Goal: Task Accomplishment & Management: Manage account settings

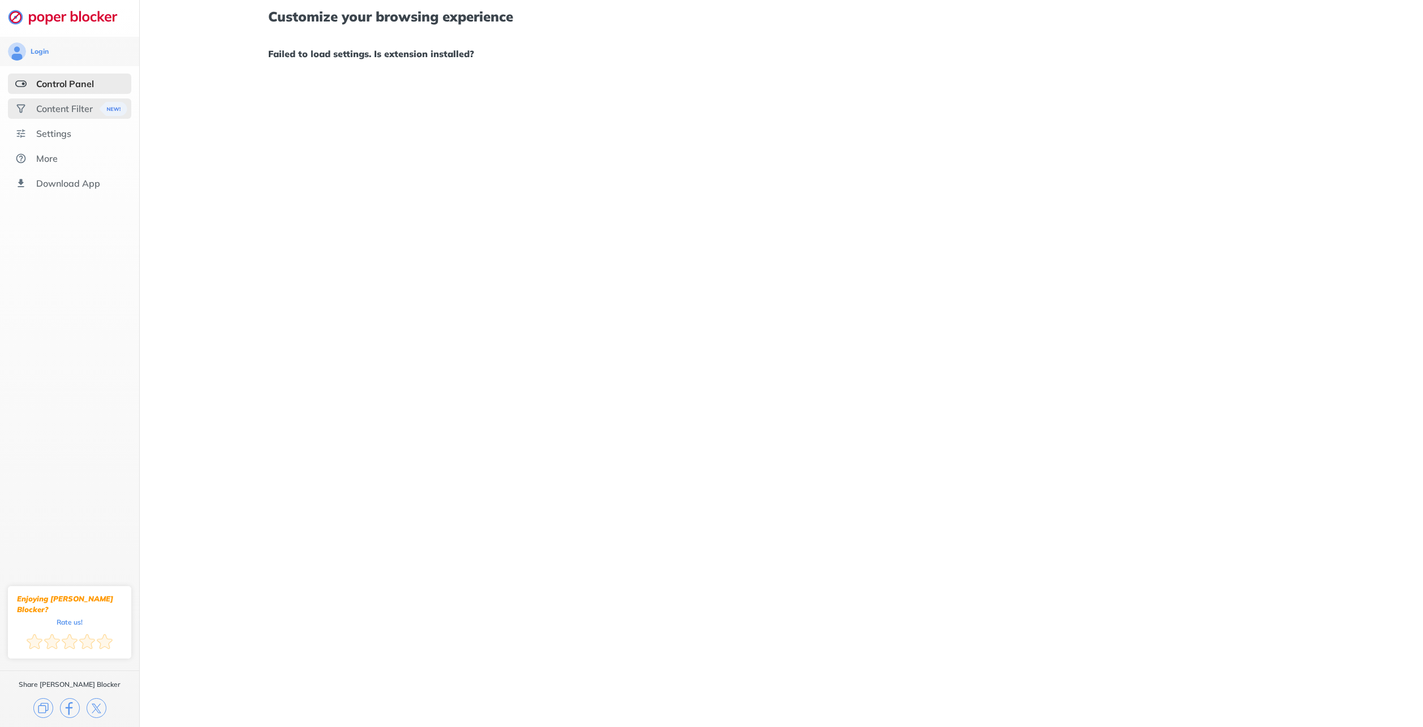
click at [70, 113] on div "Content Filter" at bounding box center [64, 108] width 57 height 11
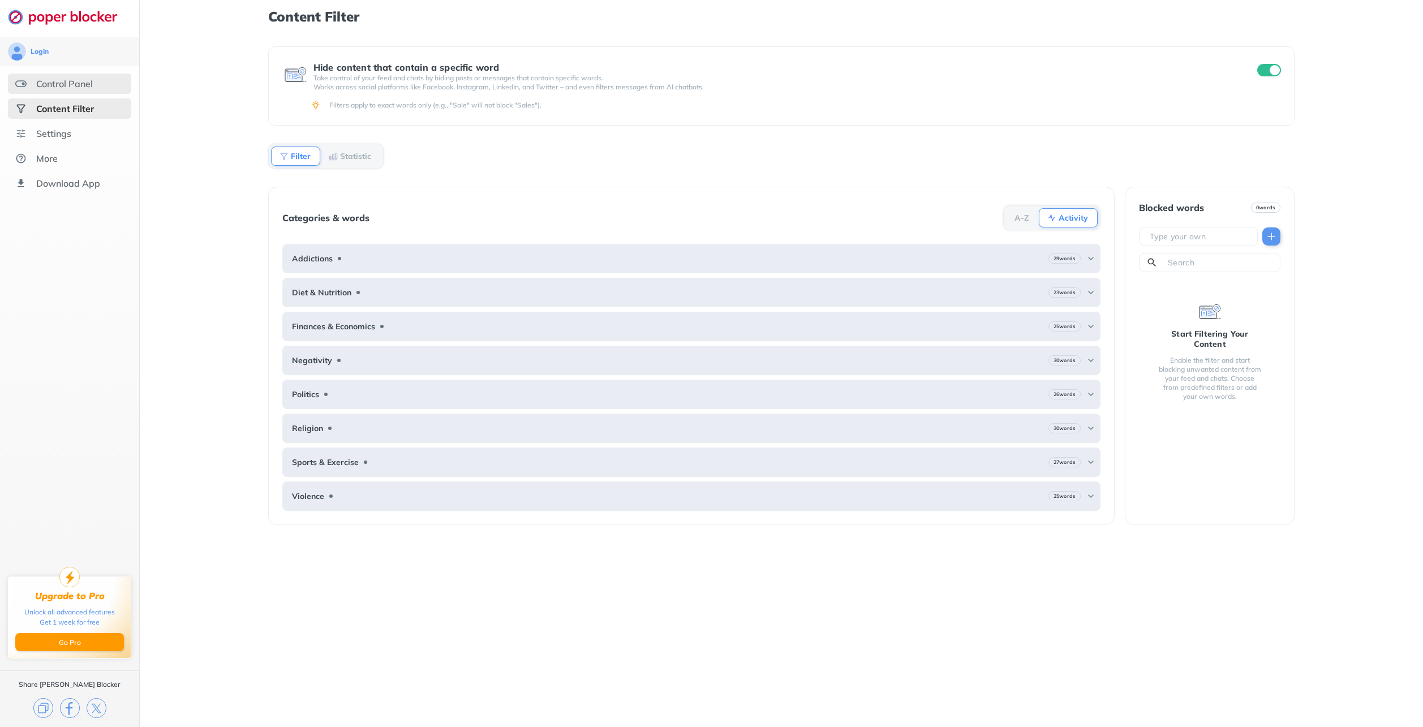
click at [71, 88] on div "Control Panel" at bounding box center [64, 83] width 57 height 11
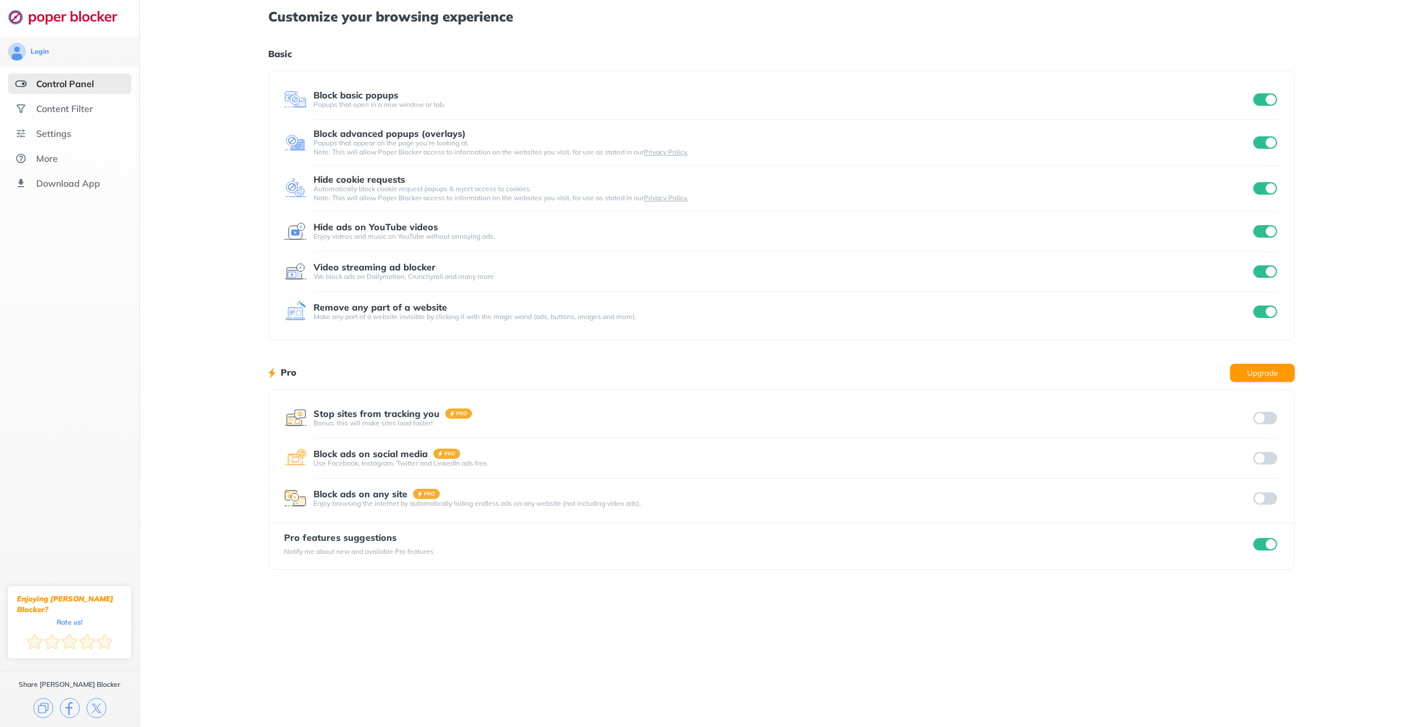
click at [1258, 236] on input "checkbox" at bounding box center [1265, 231] width 24 height 12
click at [72, 92] on div "Control Panel" at bounding box center [69, 84] width 123 height 20
